Goal: Task Accomplishment & Management: Complete application form

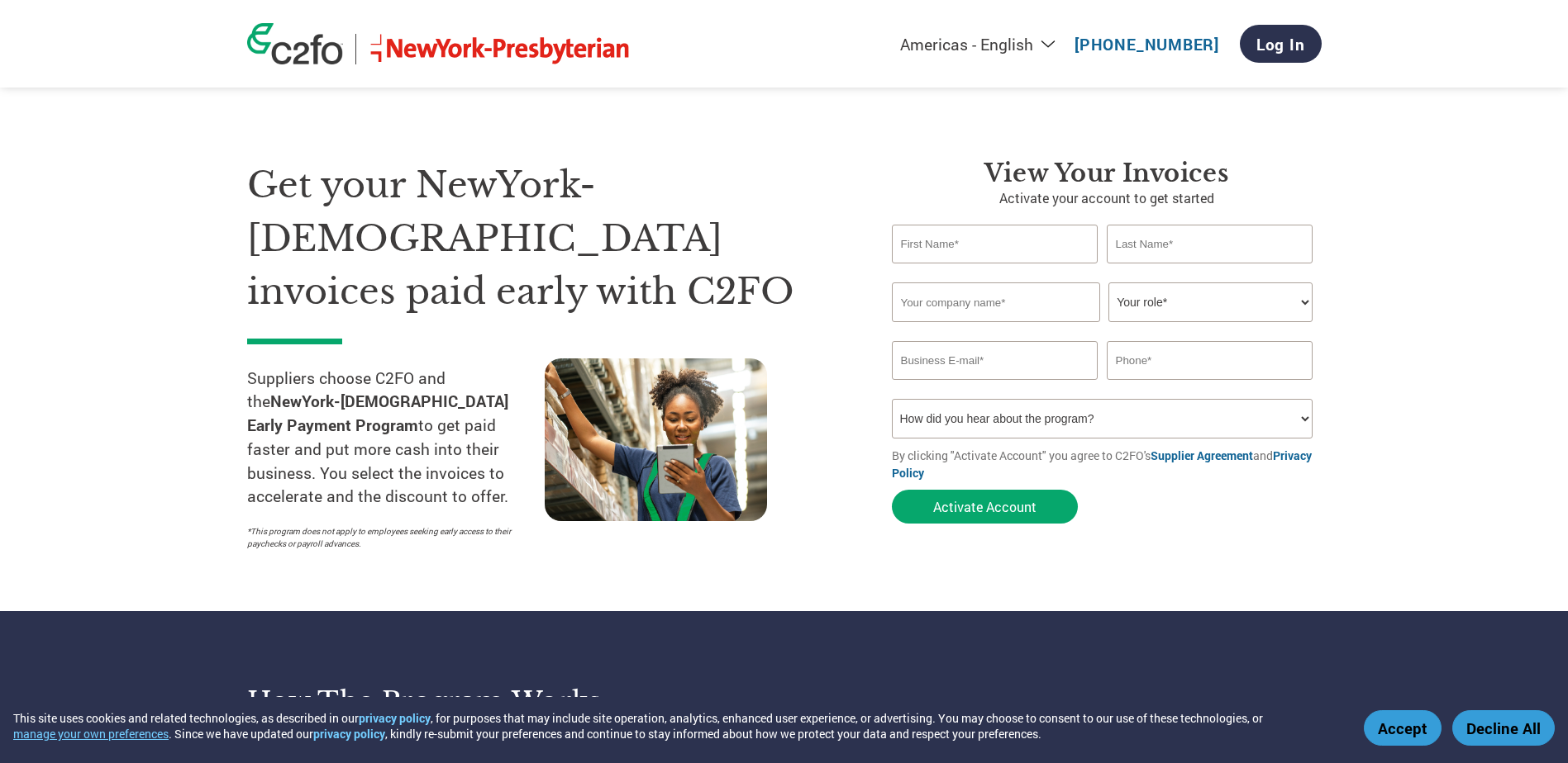
click at [916, 242] on input "text" at bounding box center [995, 244] width 207 height 39
type input "[PERSON_NAME]"
type input "CHUTEMASTER ENVIRONMENTAL, INC."
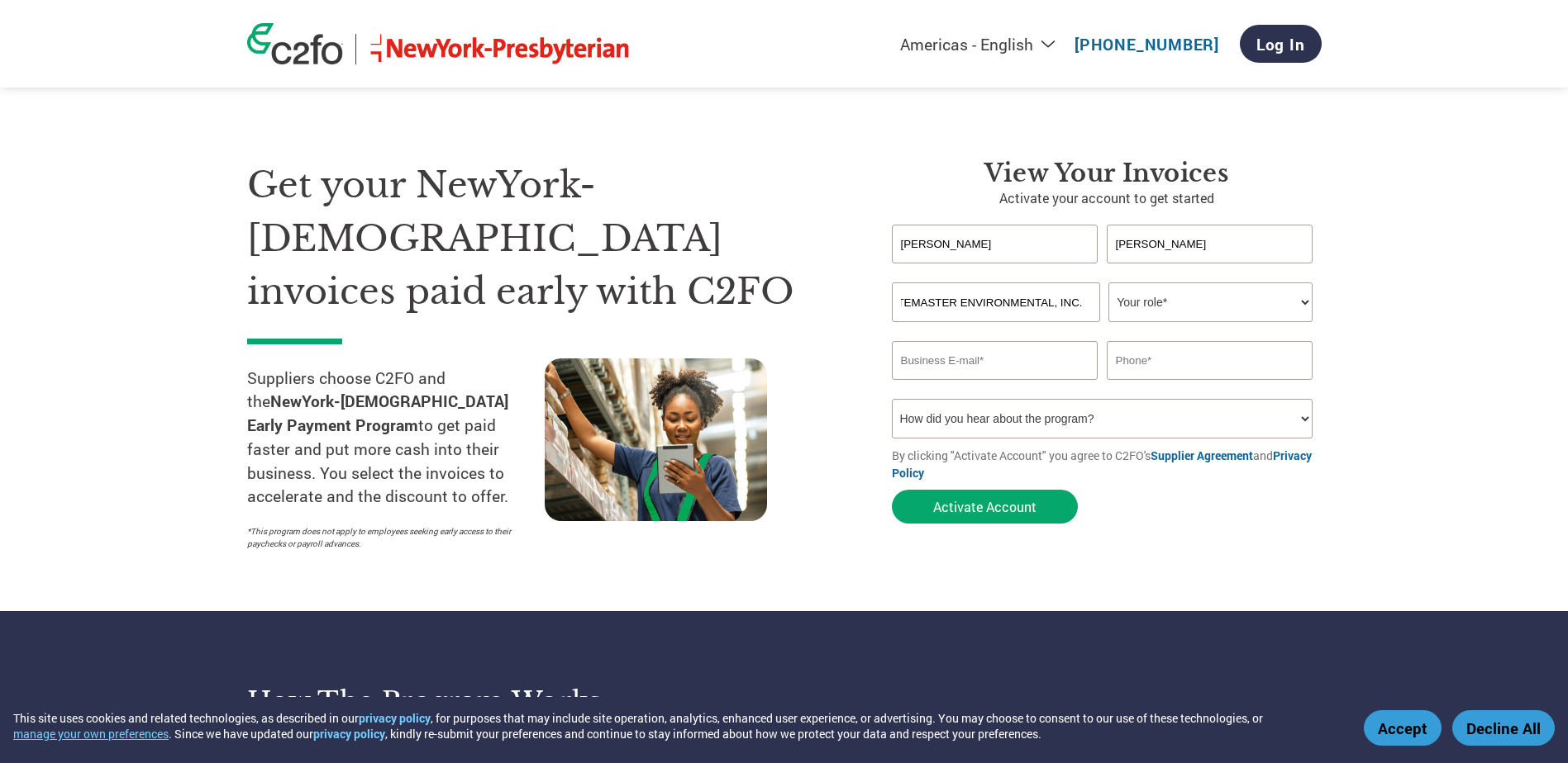
scroll to position [0, 0]
click at [1304, 301] on select "Your role* CFO Controller Credit Manager Finance Director Treasurer CEO Preside…" at bounding box center [1210, 302] width 204 height 40
select select "CONTROLLER"
click at [1108, 282] on select "Your role* CFO Controller Credit Manager Finance Director Treasurer CEO Preside…" at bounding box center [1210, 302] width 204 height 40
click at [1018, 362] on input "email" at bounding box center [995, 360] width 207 height 39
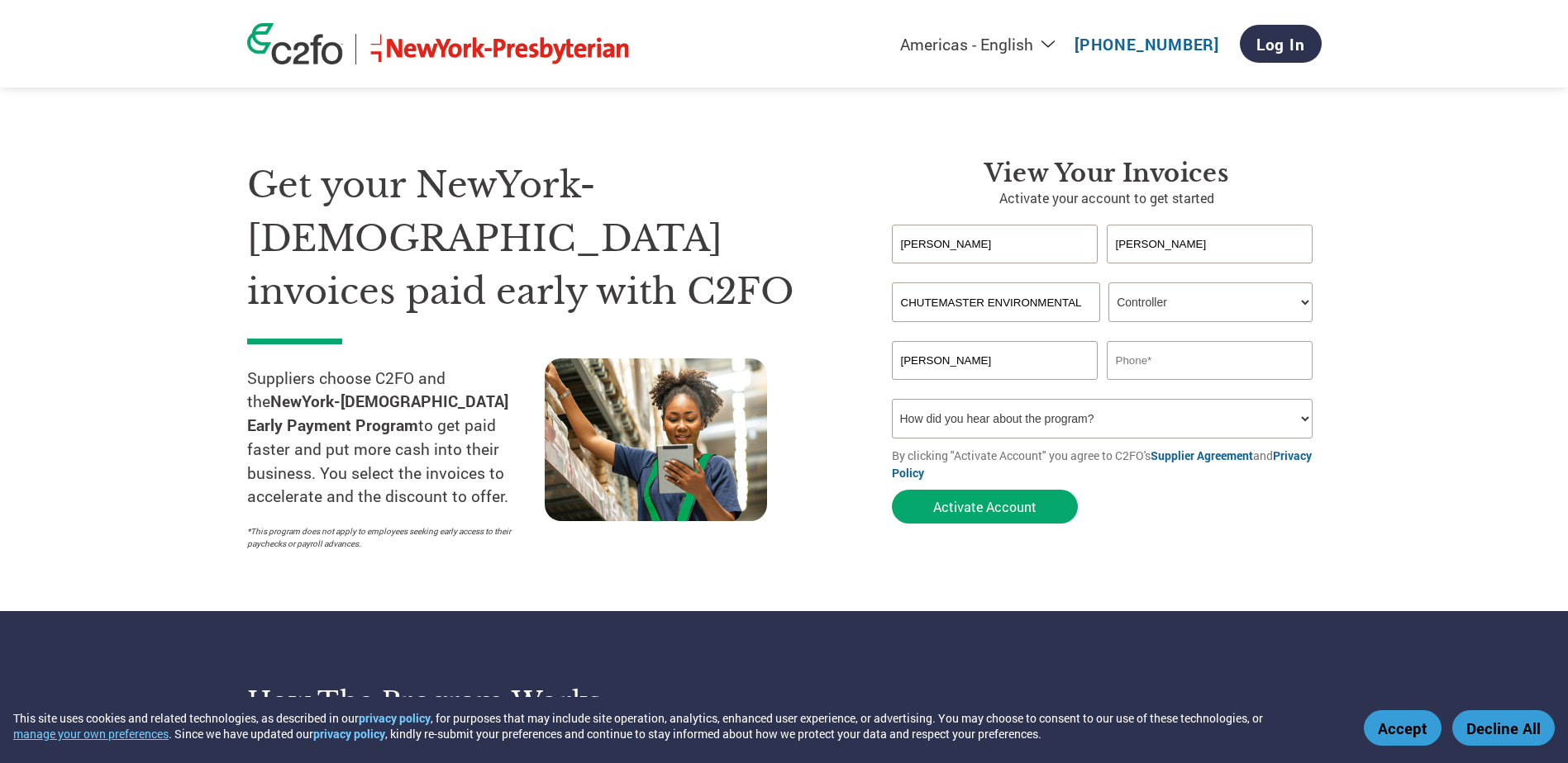
type input "[PERSON_NAME][EMAIL_ADDRESS][DOMAIN_NAME]"
type input "8002344656"
click at [1306, 423] on select "How did you hear about the program? Received a letter Email Social Media Online…" at bounding box center [1103, 419] width 422 height 40
select select "Email"
click at [892, 399] on select "How did you hear about the program? Received a letter Email Social Media Online…" at bounding box center [1103, 419] width 422 height 40
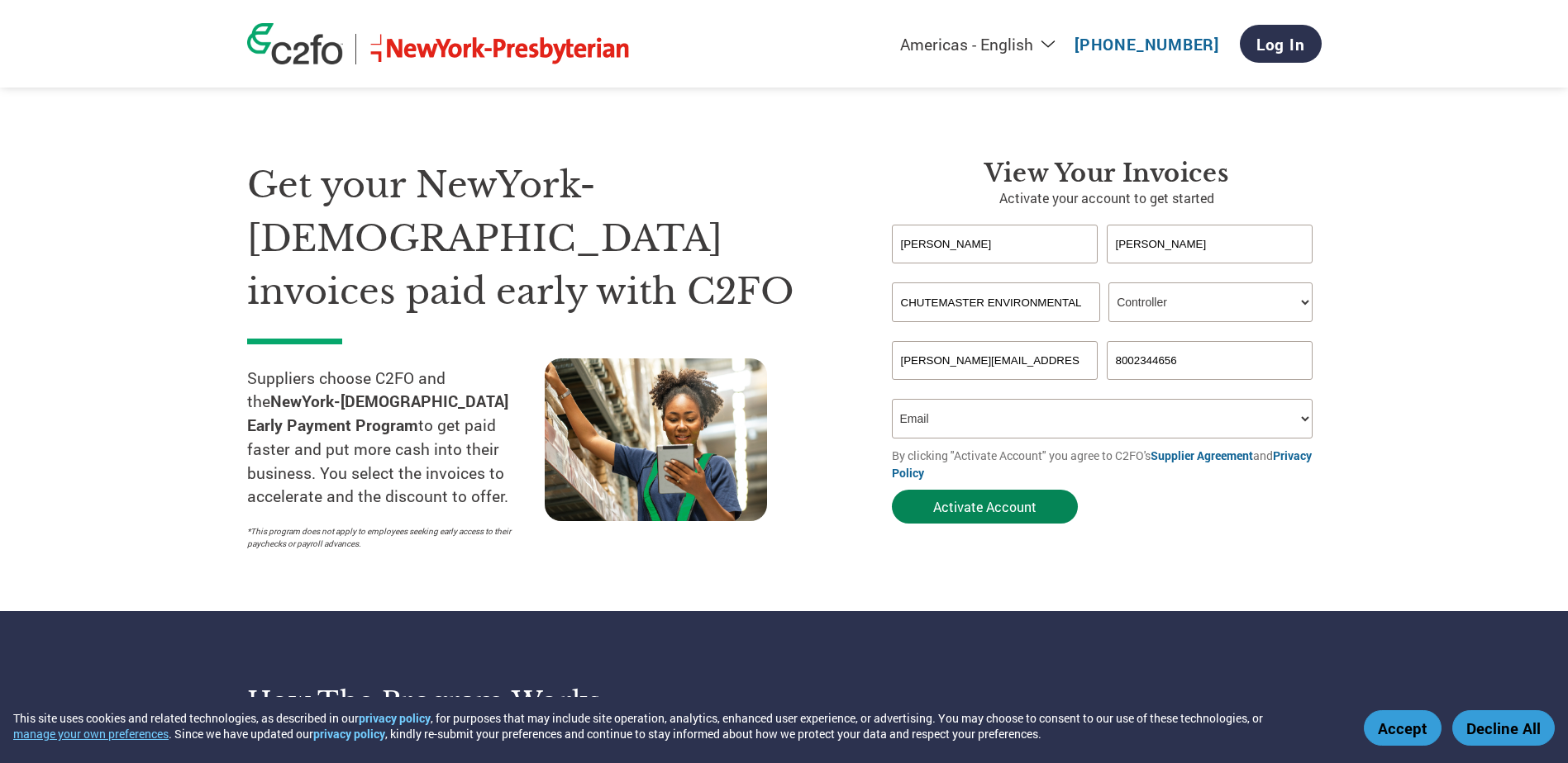
click at [989, 503] on button "Activate Account" at bounding box center [985, 507] width 186 height 34
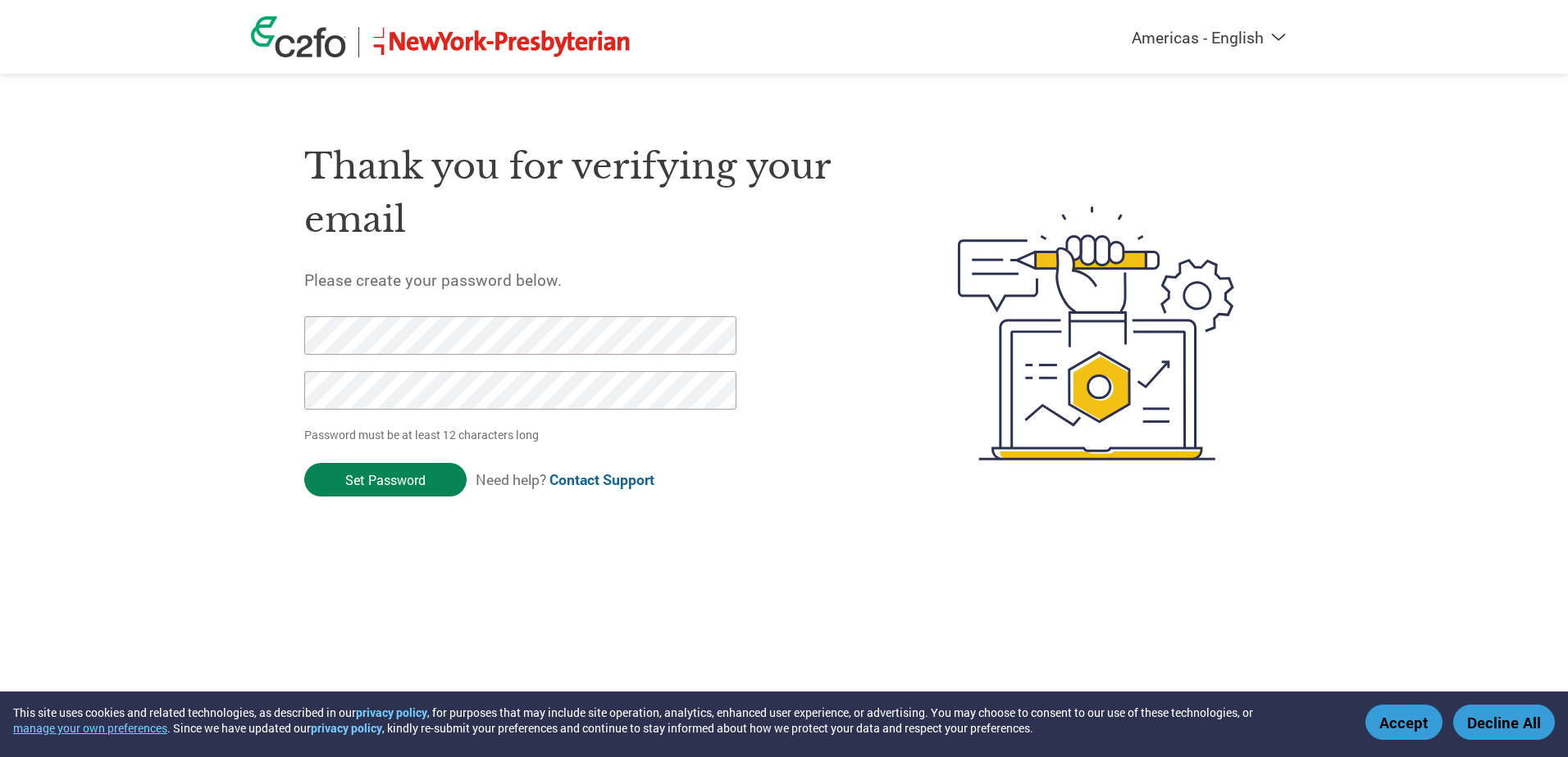
click at [388, 478] on input "Set Password" at bounding box center [385, 480] width 163 height 34
